Goal: Task Accomplishment & Management: Manage account settings

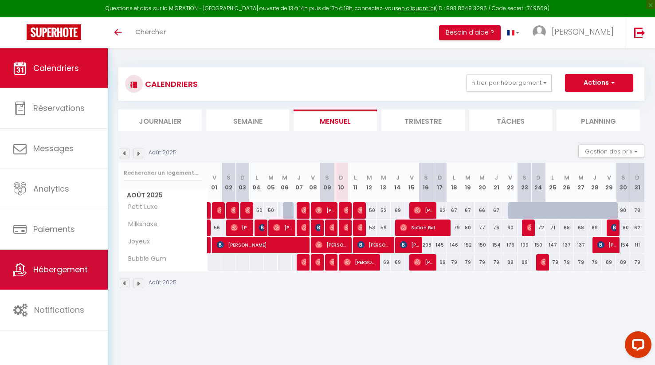
click at [77, 270] on span "Hébergement" at bounding box center [60, 269] width 55 height 11
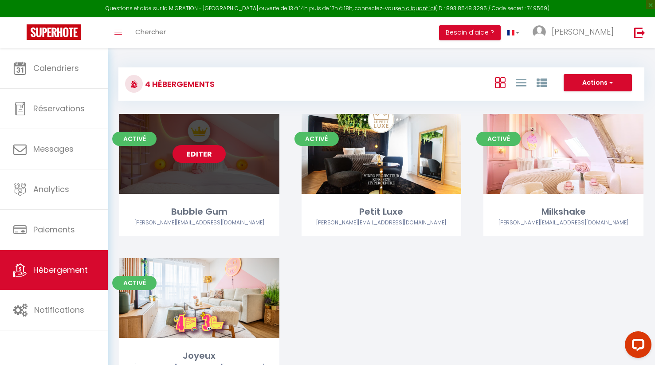
click at [206, 154] on link "Editer" at bounding box center [198, 154] width 53 height 18
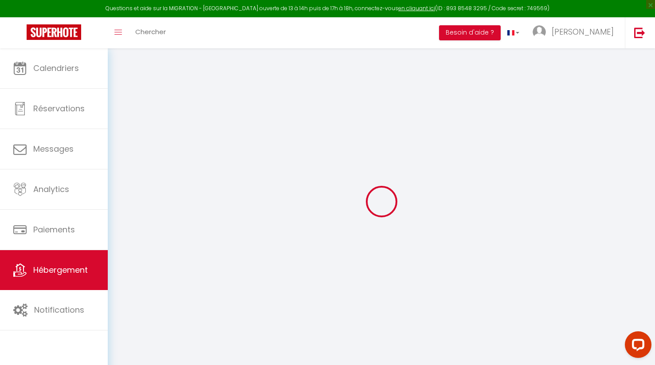
select select
checkbox input "false"
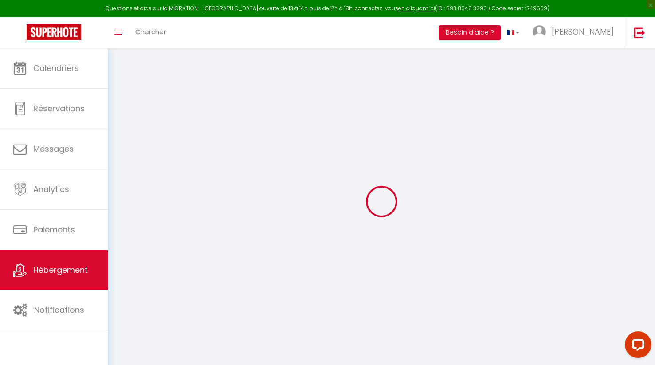
select select "16:00"
select select "23:45"
select select "10:00"
select select "30"
select select "120"
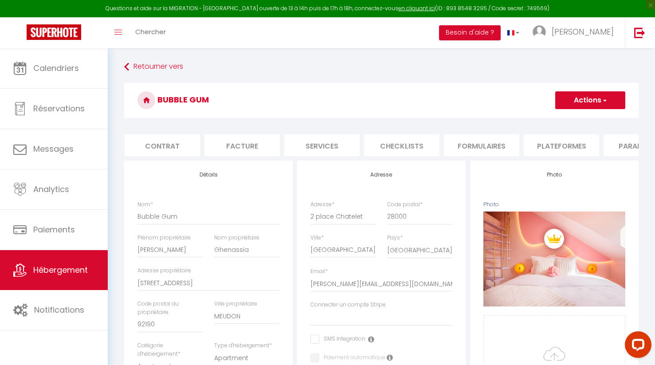
select select
checkbox input "false"
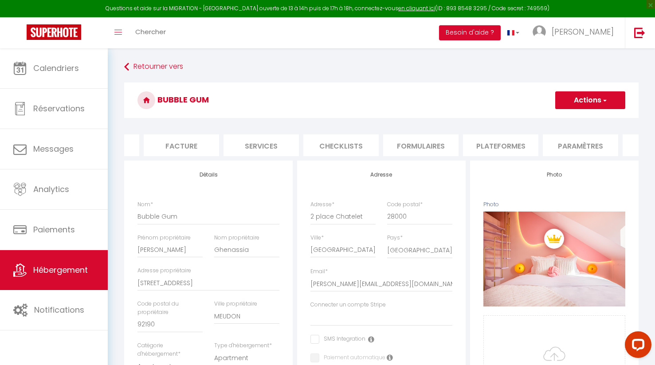
scroll to position [0, 152]
click at [486, 143] on li "Plateformes" at bounding box center [488, 145] width 75 height 22
select select "365"
select select "well_reviewed_guests"
select select "EUR"
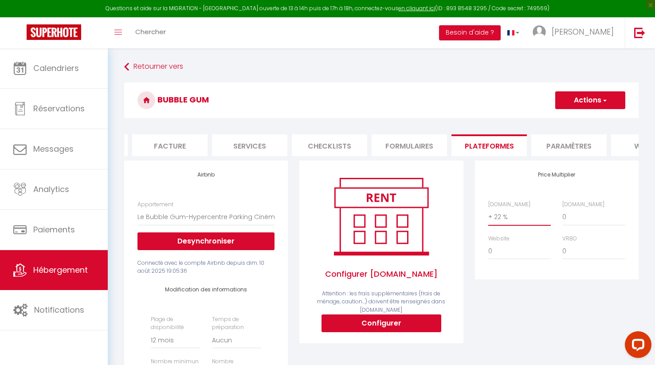
click at [497, 216] on select "0 + 1 % + 2 % + 3 % + 4 % + 5 % + 6 % + 7 % + 8 % + 9 %" at bounding box center [519, 216] width 63 height 17
select select "+ 25 %"
click at [580, 105] on button "Actions" at bounding box center [590, 100] width 70 height 18
click at [575, 120] on link "Enregistrer" at bounding box center [590, 120] width 70 height 12
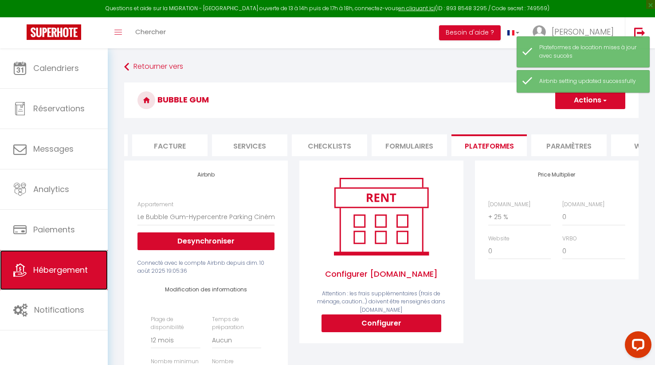
click at [55, 271] on span "Hébergement" at bounding box center [60, 269] width 55 height 11
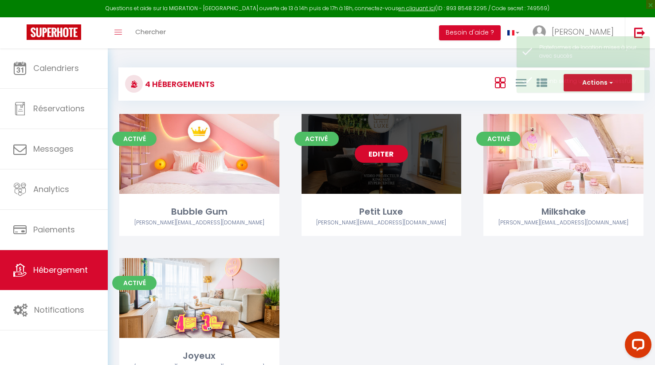
click at [386, 155] on link "Editer" at bounding box center [381, 154] width 53 height 18
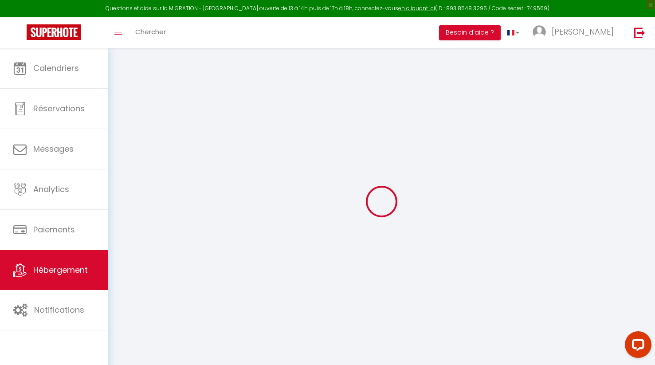
select select
checkbox input "false"
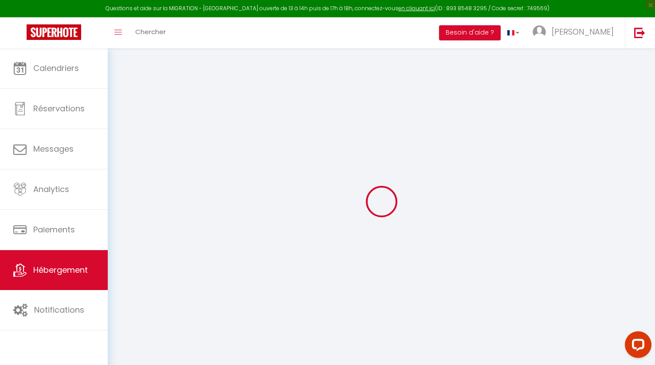
select select "16:00"
select select
select select "10:00"
select select "30"
select select "120"
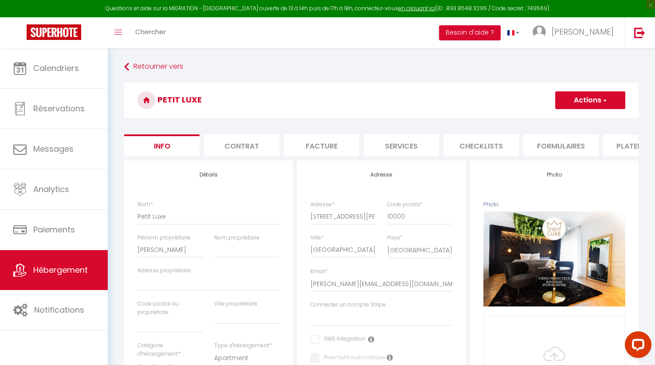
select select
checkbox input "false"
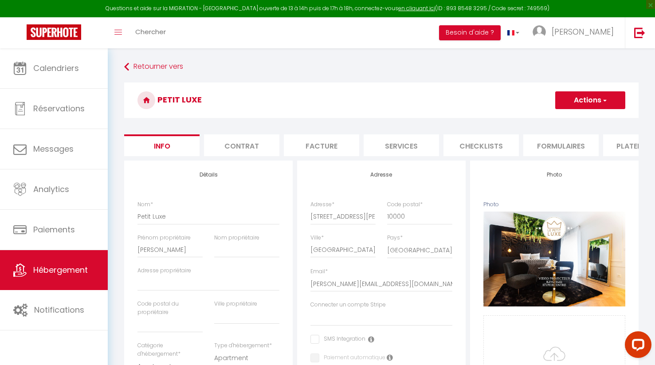
checkbox input "false"
click at [568, 146] on li "Plateformes" at bounding box center [576, 145] width 75 height 22
select select "180"
select select "well_reviewed_guests"
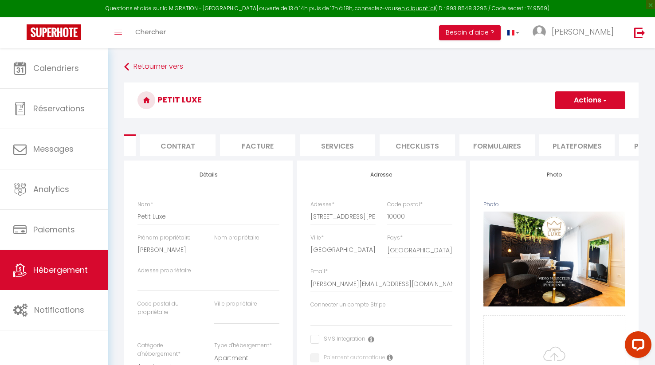
select select "EUR"
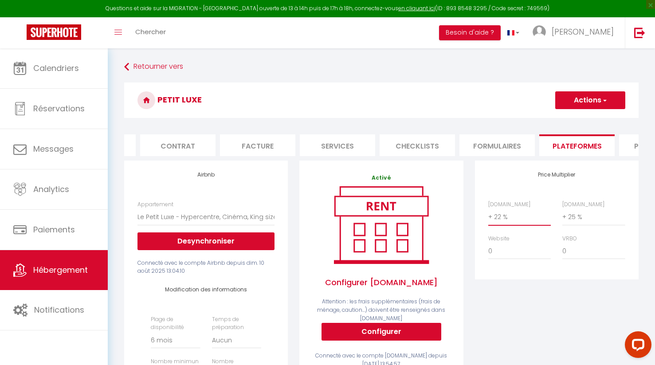
click at [513, 218] on select "0 + 1 % + 2 % + 3 % + 4 % + 5 % + 6 % + 7 % + 8 % + 9 %" at bounding box center [519, 216] width 63 height 17
select select "+ 25 %"
click at [587, 100] on button "Actions" at bounding box center [590, 100] width 70 height 18
click at [575, 117] on link "Enregistrer" at bounding box center [590, 120] width 70 height 12
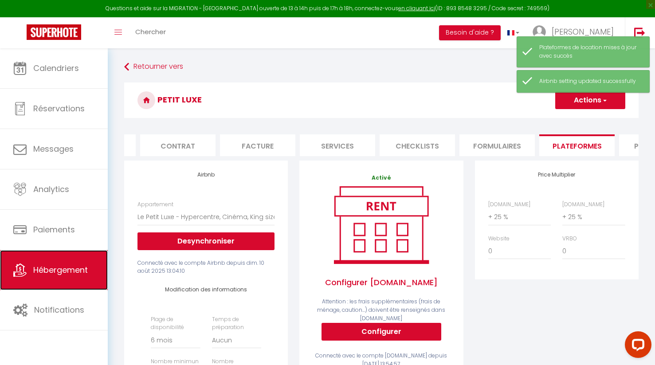
click at [51, 270] on span "Hébergement" at bounding box center [60, 269] width 55 height 11
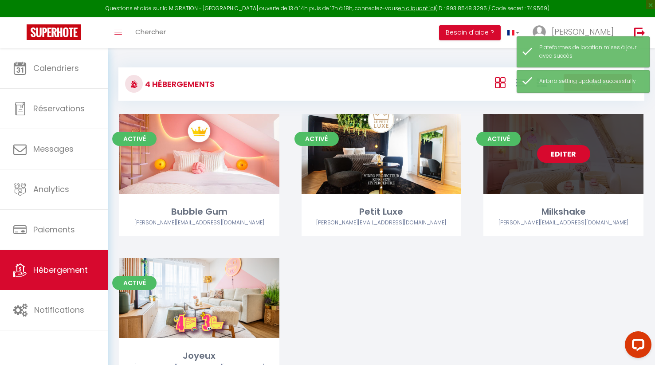
click at [566, 157] on link "Editer" at bounding box center [563, 154] width 53 height 18
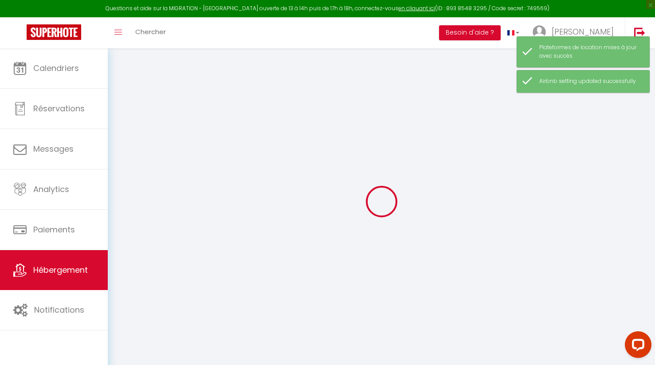
select select
checkbox input "false"
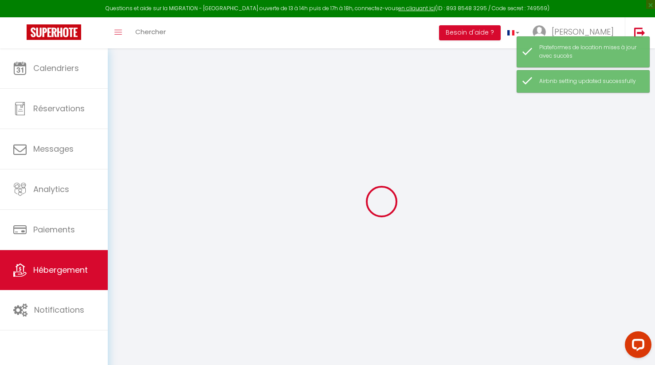
select select "16:00"
select select
select select "10:00"
select select "30"
select select "120"
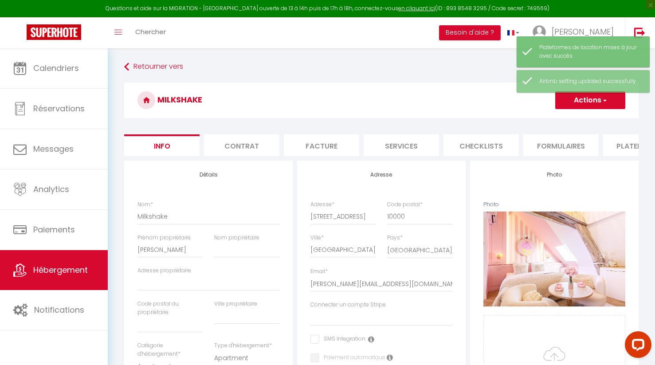
select select
checkbox input "false"
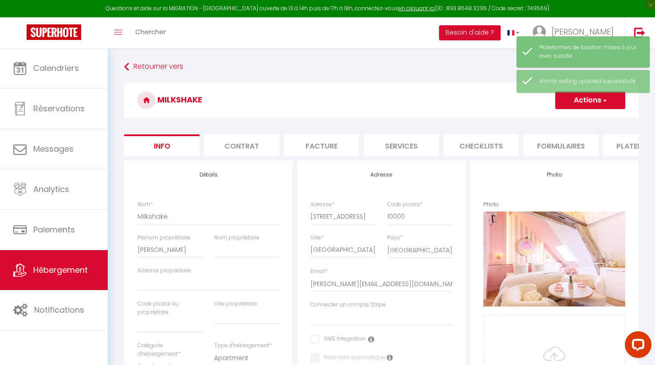
checkbox input "false"
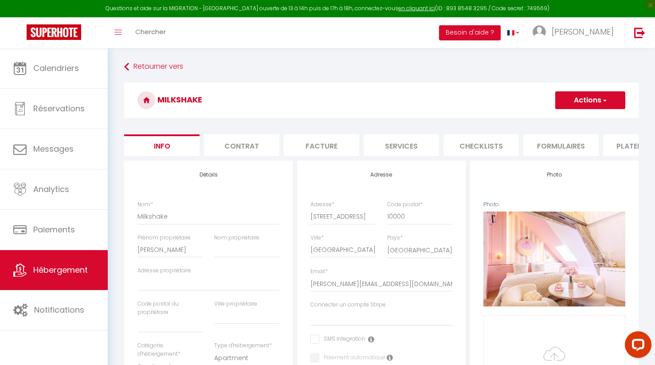
click at [620, 143] on li "Plateformes" at bounding box center [640, 145] width 75 height 22
select select "180"
select select "well_reviewed_guests"
select select "EUR"
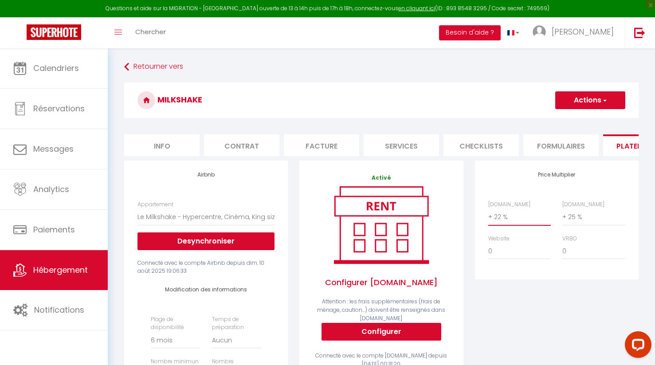
click at [501, 217] on select "0 + 1 % + 2 % + 3 % + 4 % + 5 % + 6 % + 7 % + 8 % + 9 %" at bounding box center [519, 216] width 63 height 17
select select "+ 25 %"
click at [590, 98] on button "Actions" at bounding box center [590, 100] width 70 height 18
click at [583, 119] on link "Enregistrer" at bounding box center [590, 120] width 70 height 12
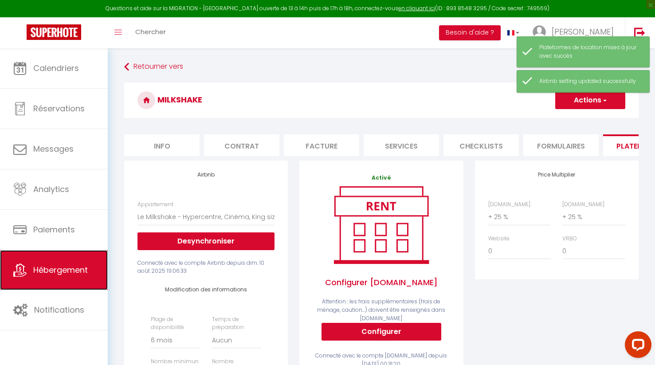
click at [67, 269] on span "Hébergement" at bounding box center [60, 269] width 55 height 11
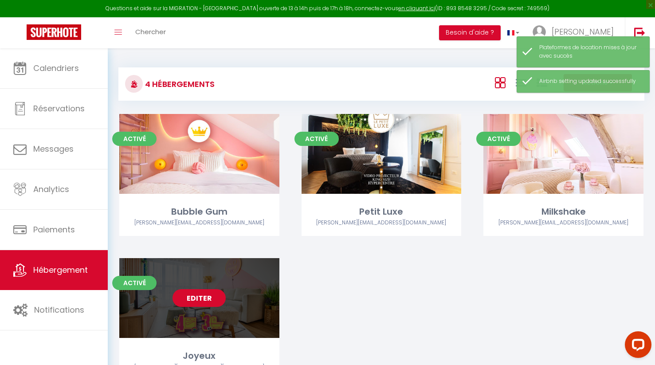
click at [201, 299] on link "Editer" at bounding box center [198, 298] width 53 height 18
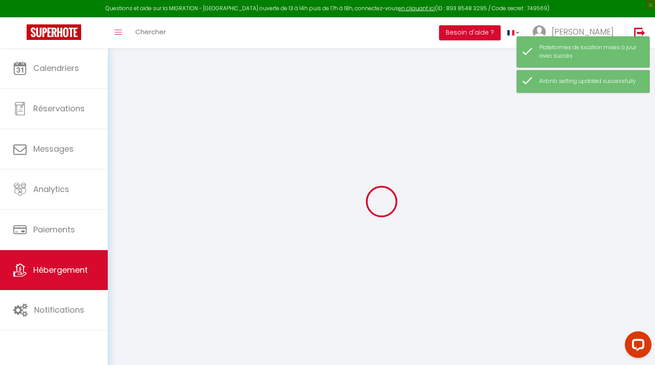
select select "+ 22 %"
select select "+ 25 %"
select select
checkbox input "false"
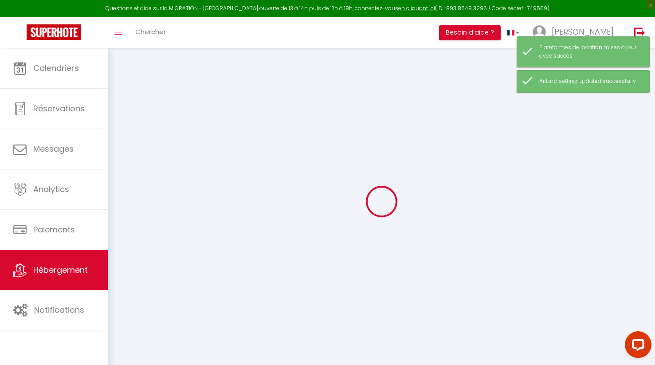
checkbox input "false"
select select "15:00"
select select "23:45"
select select "11:00"
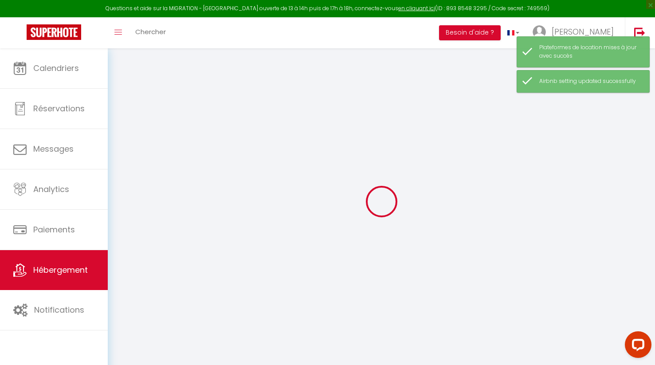
select select "30"
select select "120"
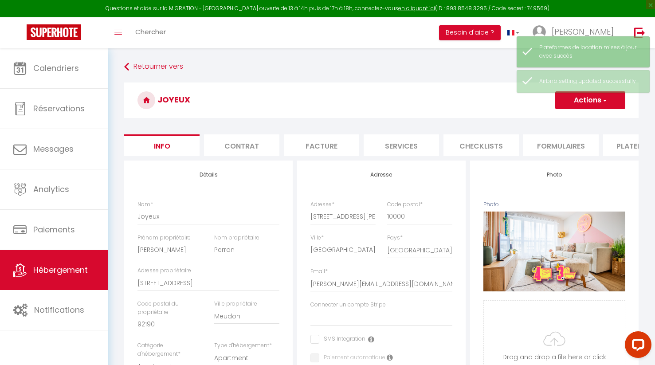
select select
checkbox input "false"
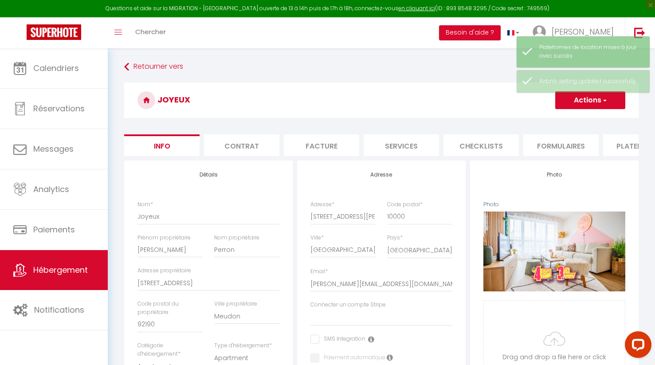
select select "10677-1115834222945321172"
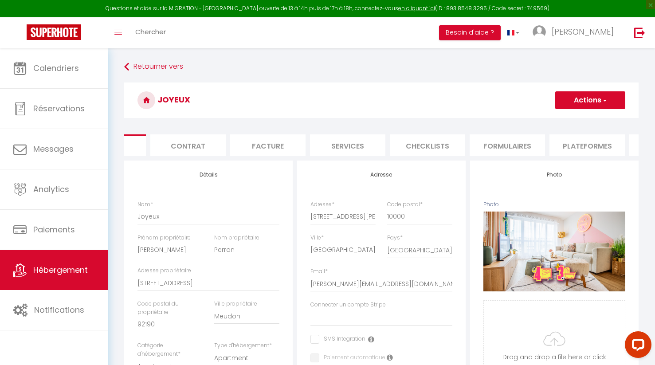
scroll to position [0, 54]
click at [578, 145] on li "Plateformes" at bounding box center [586, 145] width 75 height 22
select select "180"
select select
select select "EUR"
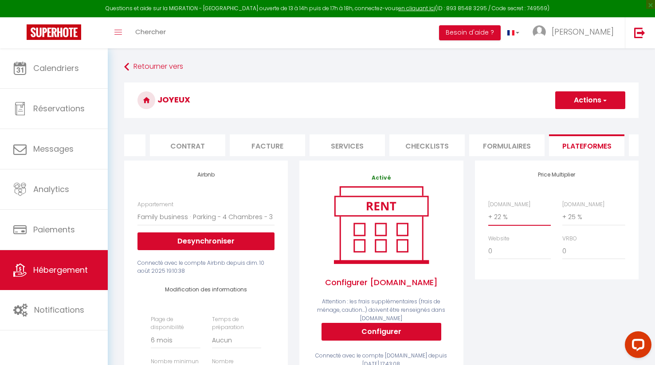
click at [504, 221] on select "0 + 1 % + 2 % + 3 % + 4 % + 5 % + 6 % + 7 % + 8 % + 9 %" at bounding box center [519, 216] width 63 height 17
select select "+ 25 %"
click at [593, 98] on button "Actions" at bounding box center [590, 100] width 70 height 18
click at [580, 119] on link "Enregistrer" at bounding box center [590, 120] width 70 height 12
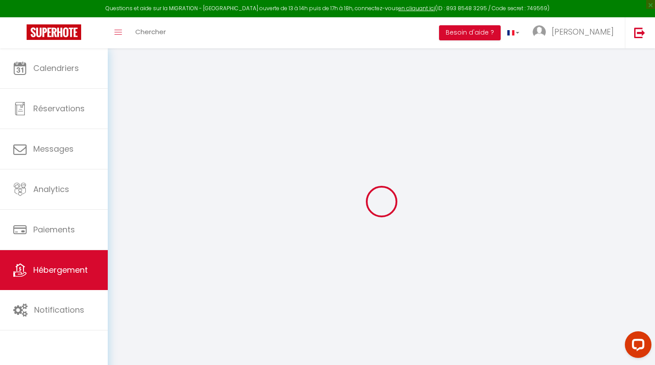
select select
